Goal: Find specific page/section

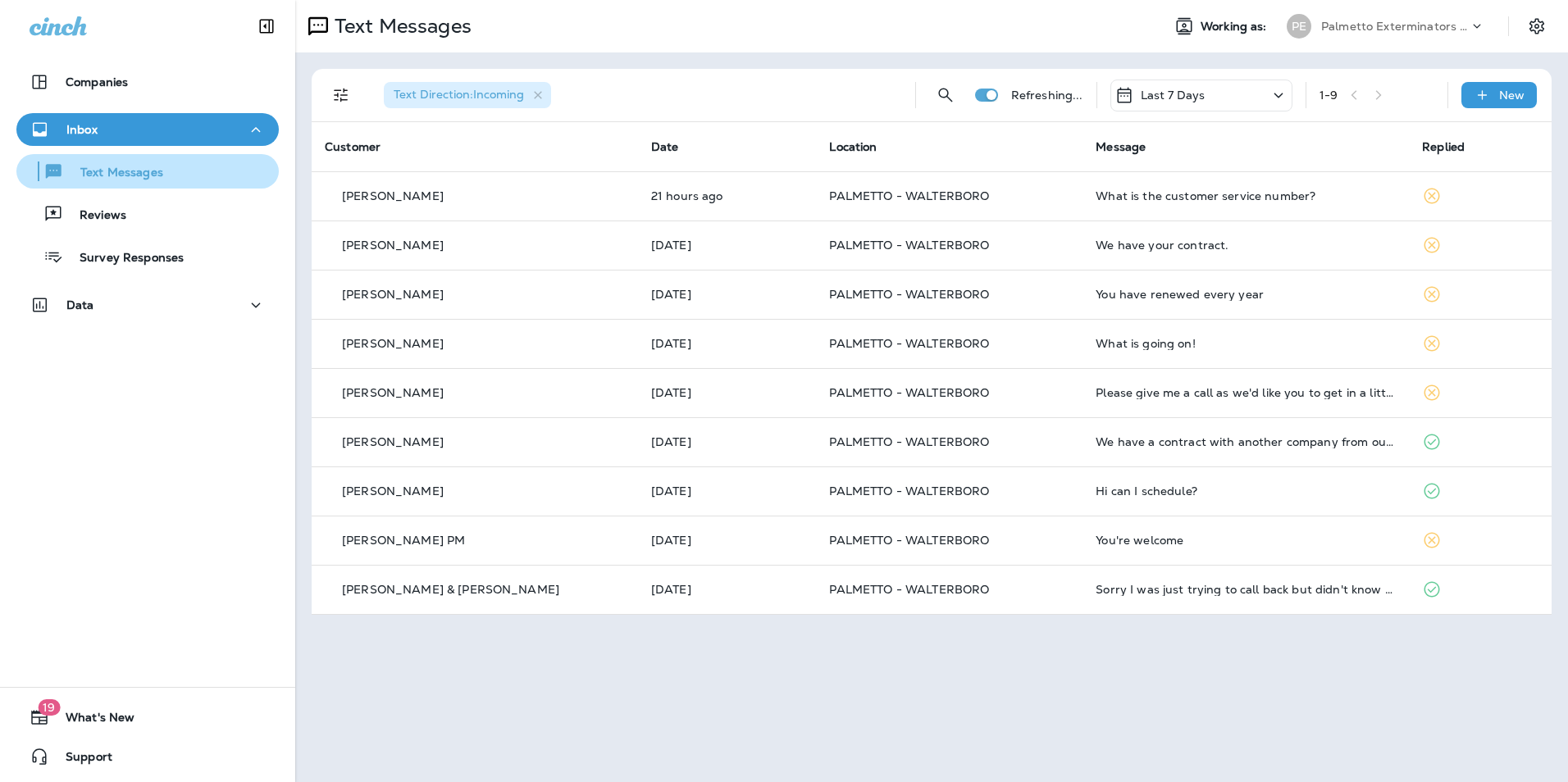
click at [202, 172] on div "Text Messages" at bounding box center [147, 171] width 249 height 25
click at [195, 167] on div "Text Messages" at bounding box center [147, 171] width 249 height 25
click at [183, 194] on div "Text Messages Reviews Survey Responses" at bounding box center [148, 210] width 263 height 128
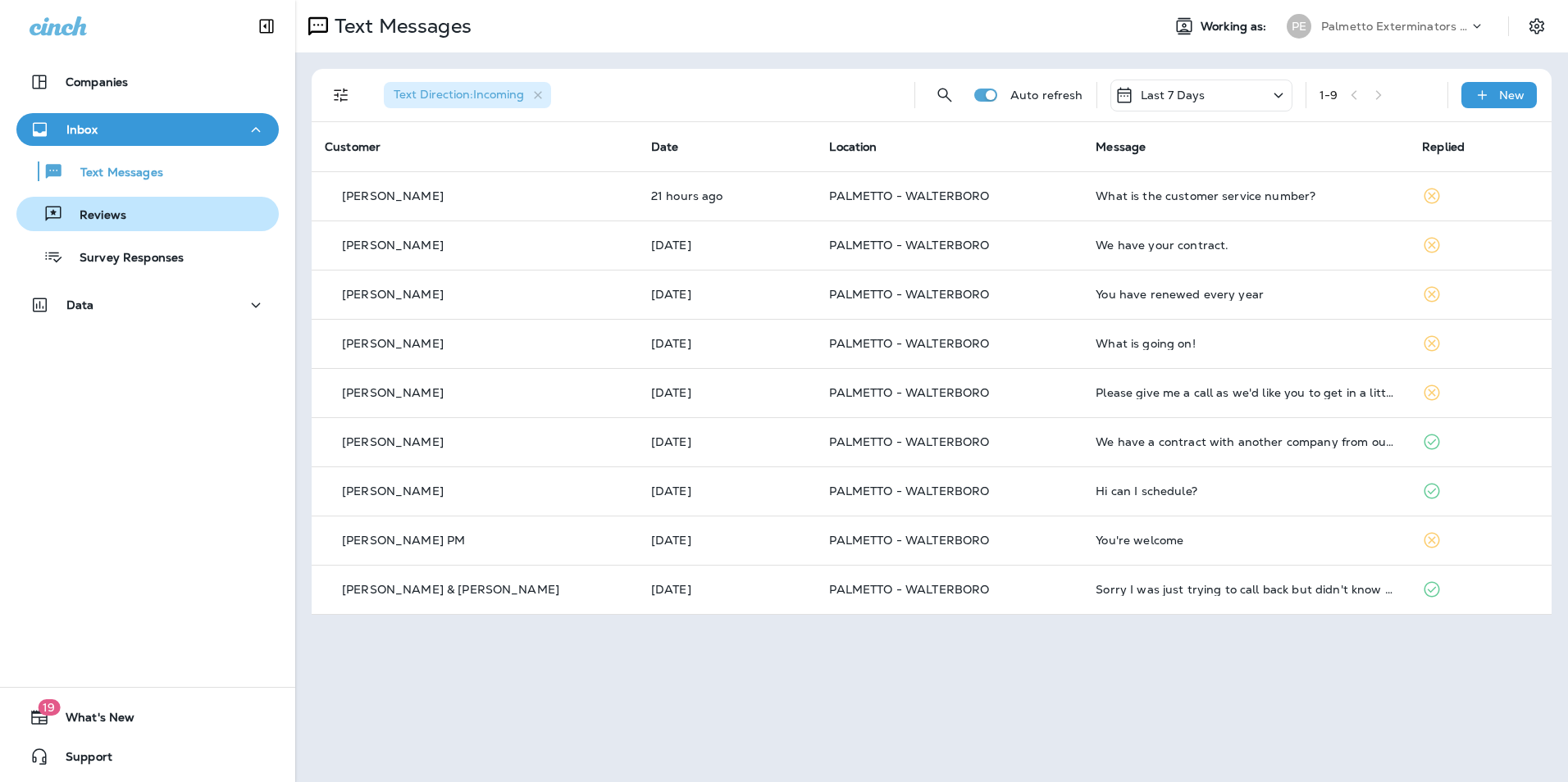
click at [177, 214] on div "Reviews" at bounding box center [147, 214] width 249 height 25
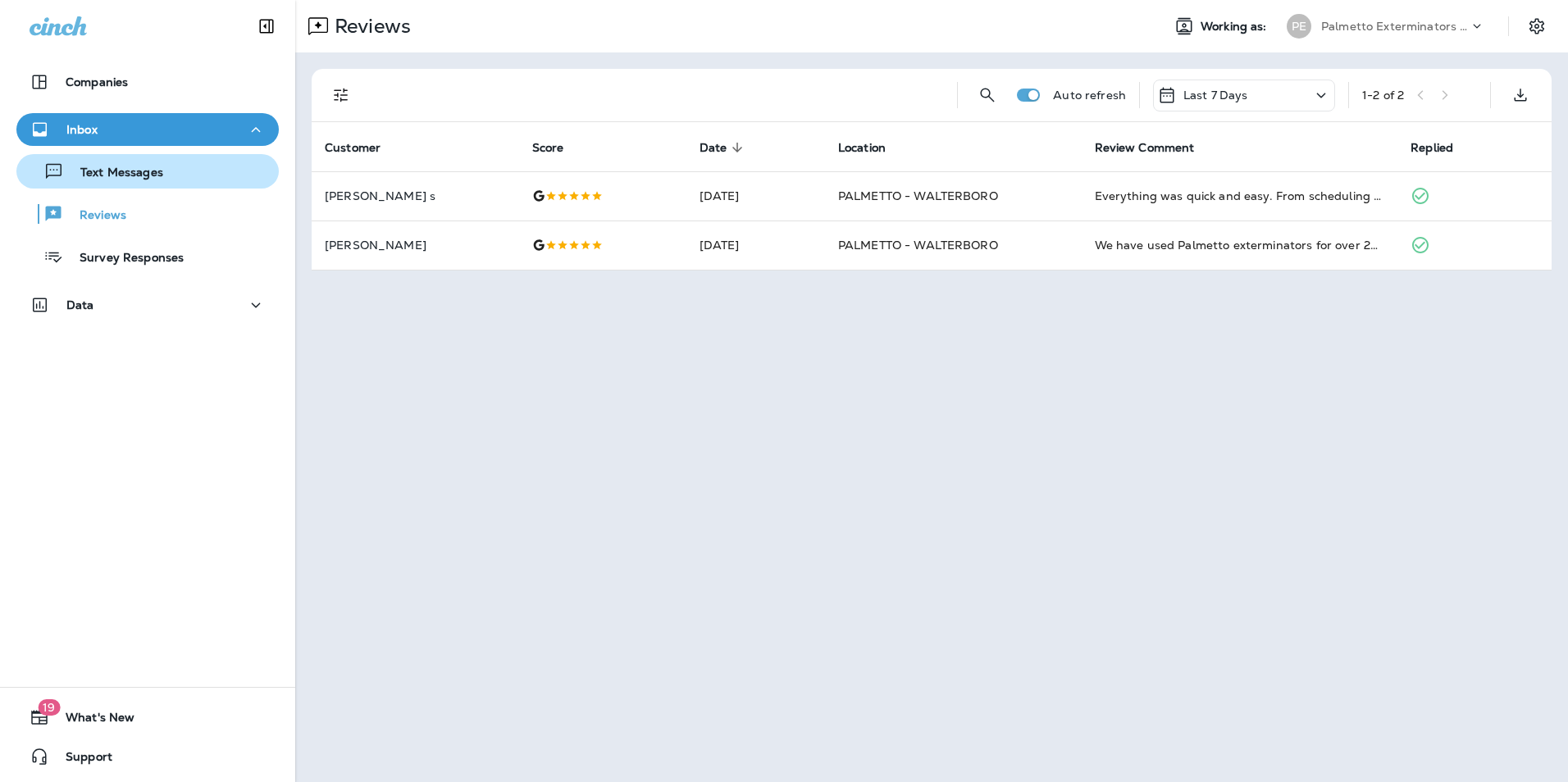
click at [172, 182] on div "Text Messages" at bounding box center [147, 171] width 249 height 25
